Goal: Navigation & Orientation: Find specific page/section

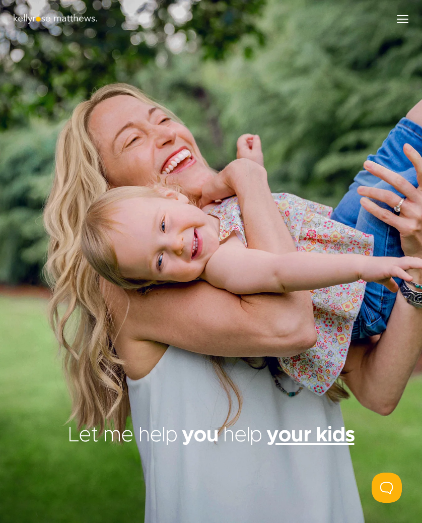
click at [402, 19] on div "Menu" at bounding box center [403, 19] width 12 height 1
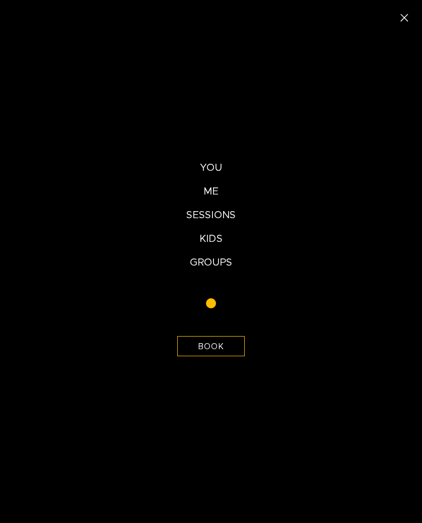
click at [404, 23] on div "Close (Press escape to close)" at bounding box center [404, 17] width 35 height 35
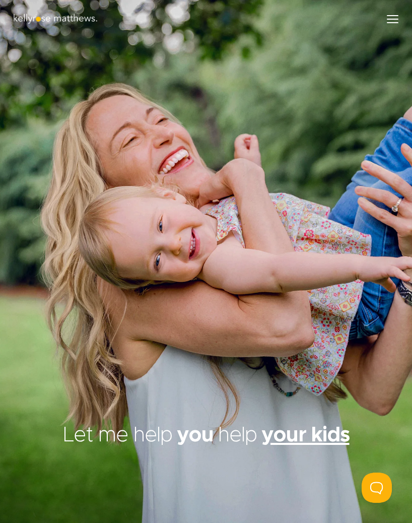
click at [394, 21] on div "Menu" at bounding box center [392, 19] width 23 height 18
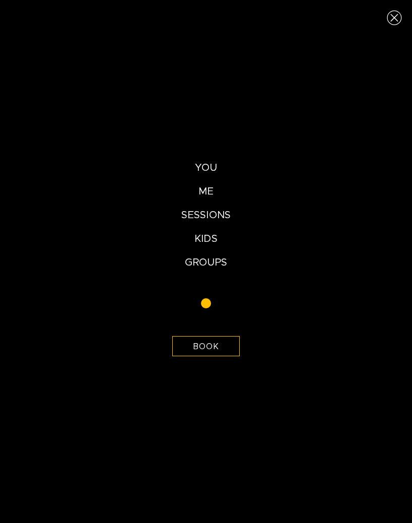
click at [395, 21] on div "Close (Press escape to close)" at bounding box center [394, 17] width 35 height 35
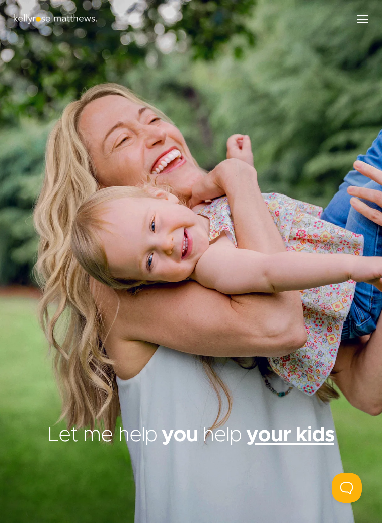
click at [361, 20] on div "Menu" at bounding box center [363, 19] width 12 height 1
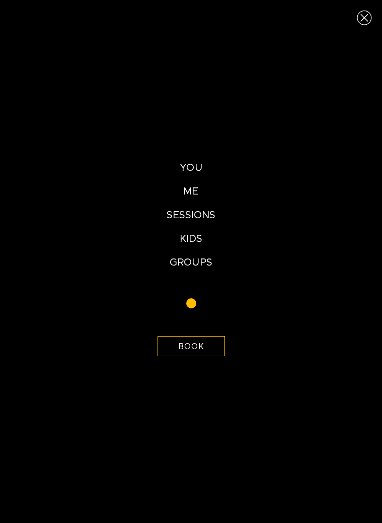
click at [364, 20] on div "Close (Press escape to close)" at bounding box center [364, 17] width 35 height 35
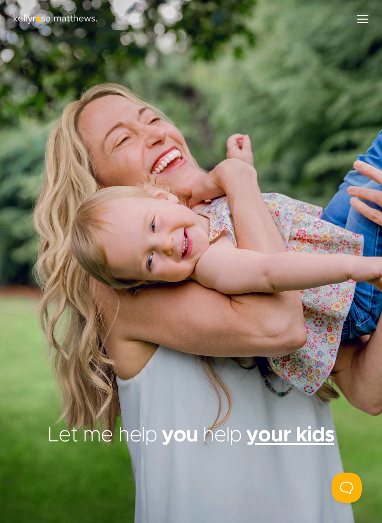
click at [357, 23] on div "Menu" at bounding box center [363, 19] width 23 height 18
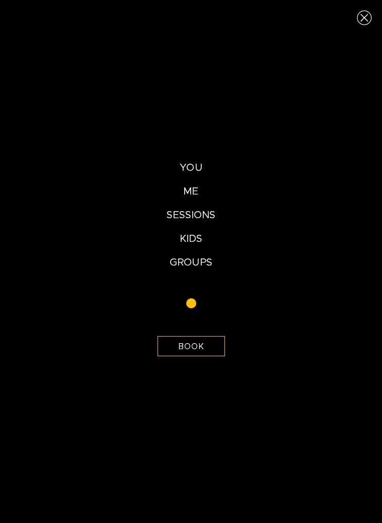
click at [362, 18] on div "Close (Press escape to close)" at bounding box center [364, 17] width 35 height 35
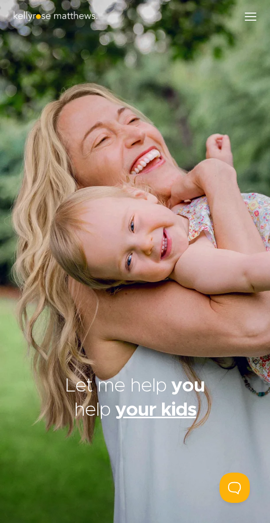
click at [59, 17] on img at bounding box center [56, 16] width 86 height 11
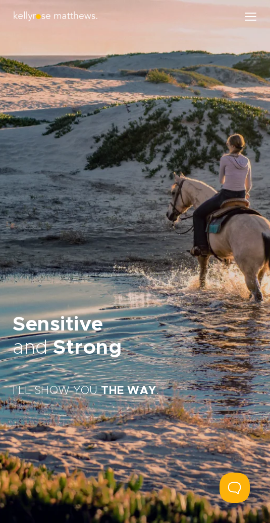
click at [250, 16] on div "Menu" at bounding box center [250, 17] width 23 height 18
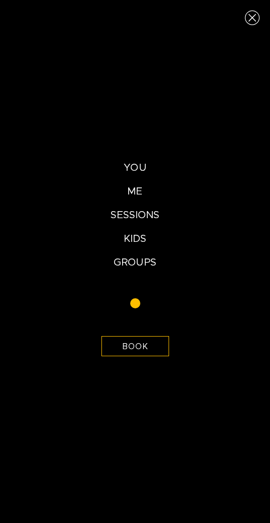
click at [251, 17] on div "Close (Press escape to close)" at bounding box center [251, 17] width 35 height 35
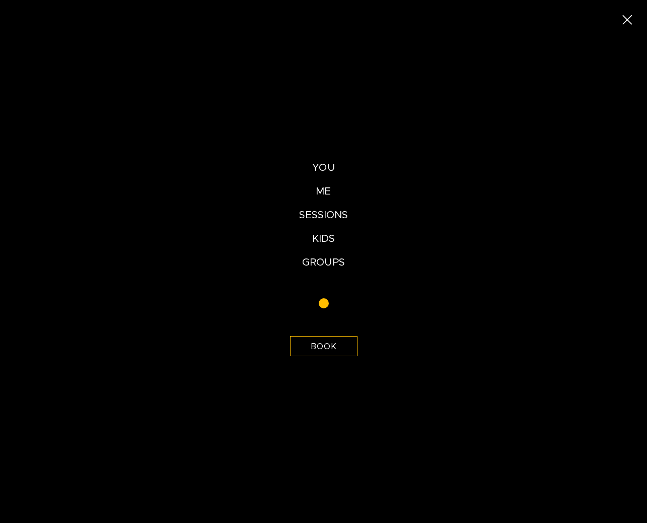
scroll to position [1, 0]
click at [634, 18] on div "Close (Press escape to close)" at bounding box center [627, 19] width 39 height 39
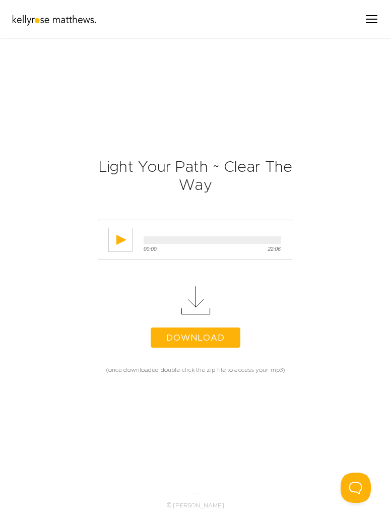
click at [372, 21] on div "Menu" at bounding box center [371, 19] width 23 height 18
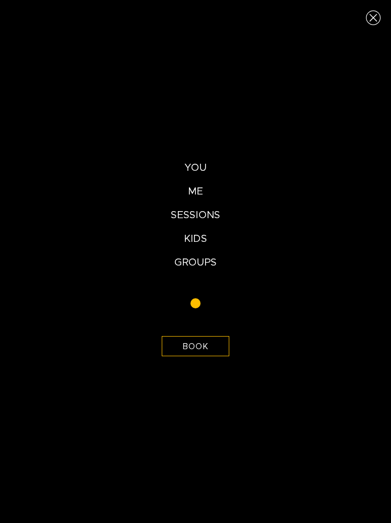
click at [370, 12] on div "Close (Press escape to close)" at bounding box center [373, 17] width 35 height 35
